Goal: Check status: Check status

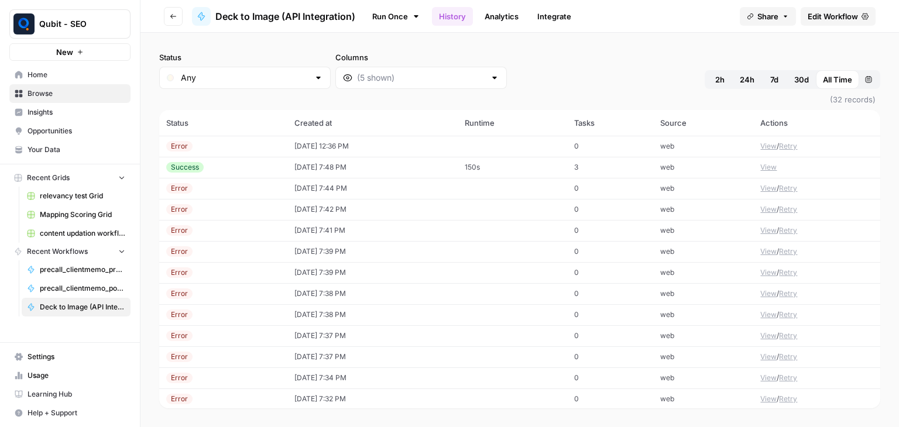
click at [180, 11] on button "Go back" at bounding box center [173, 16] width 19 height 19
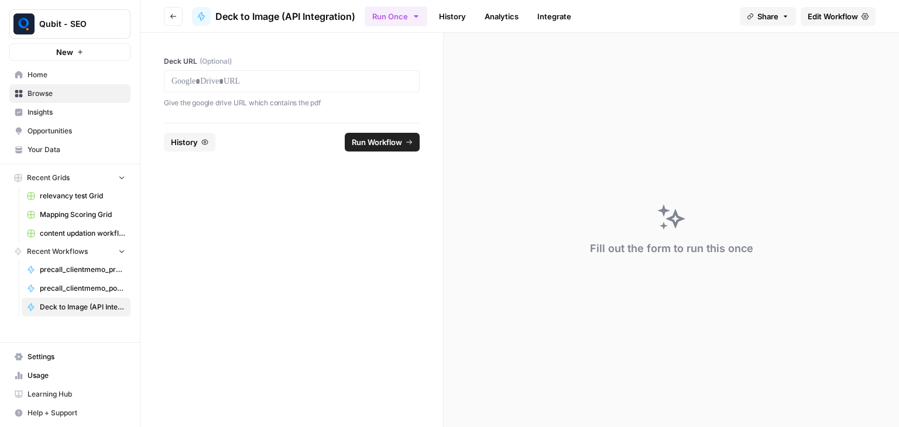
click at [467, 13] on link "History" at bounding box center [452, 16] width 41 height 19
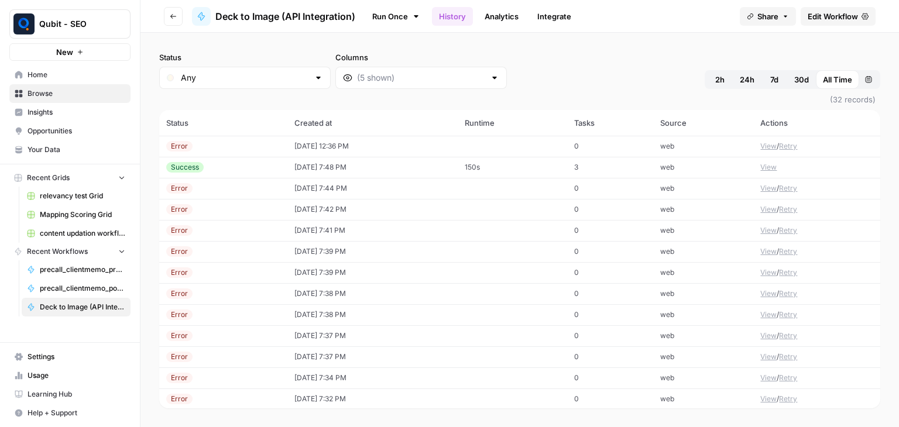
click at [176, 17] on icon "button" at bounding box center [173, 16] width 7 height 7
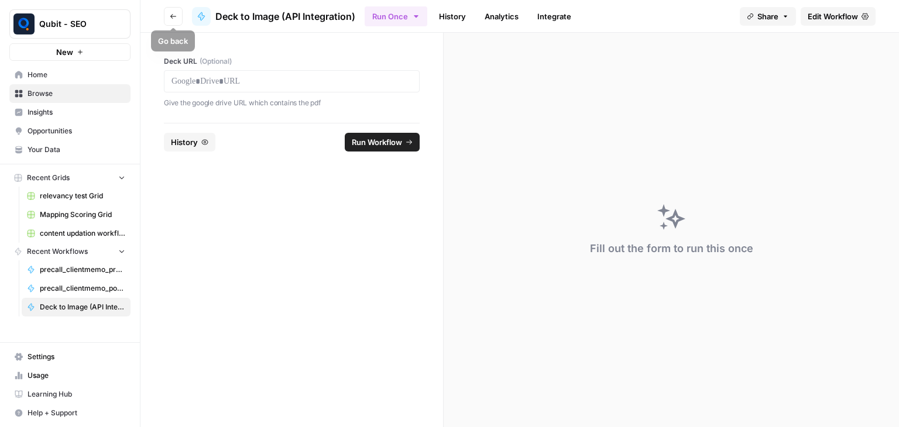
click at [174, 17] on icon "button" at bounding box center [173, 16] width 7 height 7
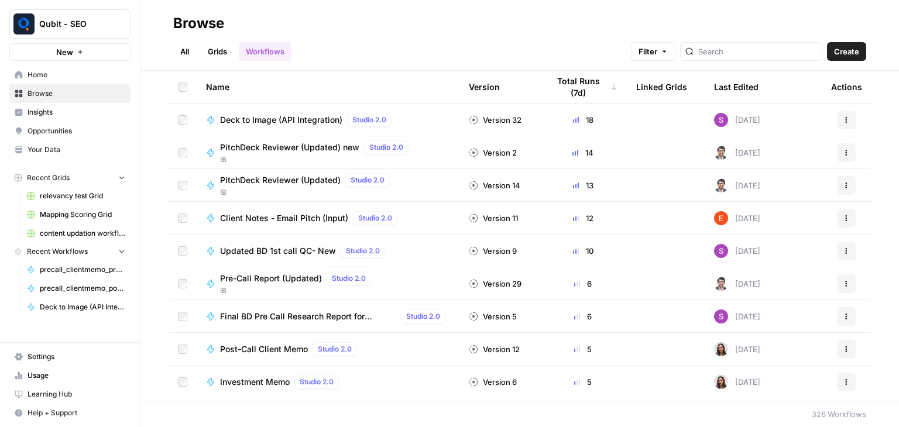
click at [259, 147] on span "PitchDeck Reviewer (Updated) new" at bounding box center [289, 148] width 139 height 12
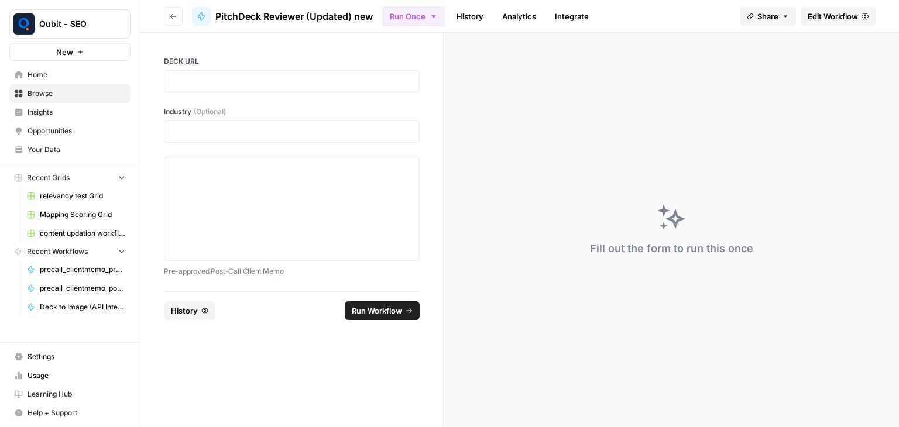
click at [486, 15] on link "History" at bounding box center [469, 16] width 41 height 19
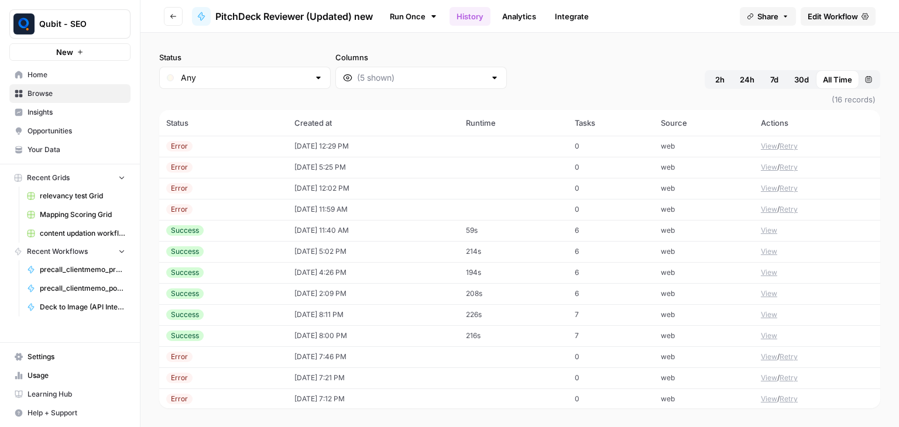
click at [401, 224] on td "09/27/25 at 11:40 AM" at bounding box center [372, 230] width 171 height 21
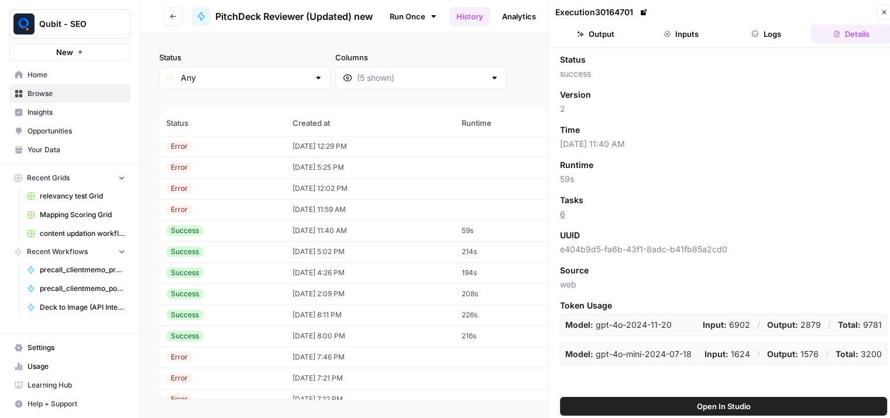
click at [597, 32] on button "Output" at bounding box center [595, 34] width 81 height 19
